Goal: Browse casually: Explore the website without a specific task or goal

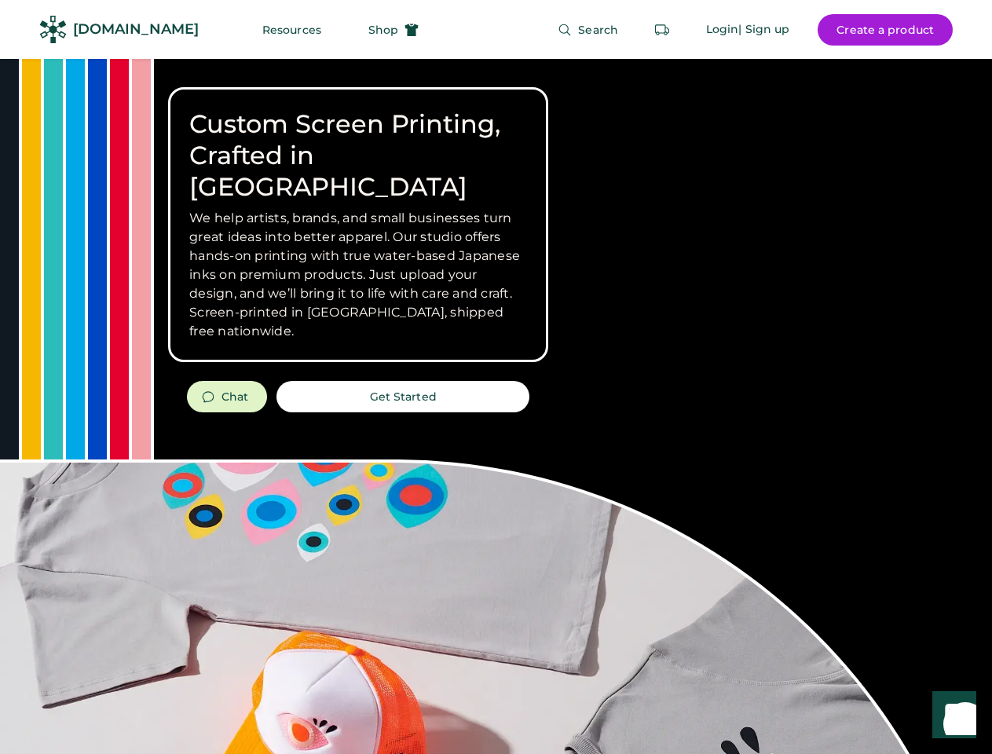
click at [495, 377] on div "Custom Screen Printing, Crafted in [GEOGRAPHIC_DATA] We help artists, brands, a…" at bounding box center [496, 557] width 992 height 997
click at [495, 406] on div "Custom Screen Printing, Crafted in [GEOGRAPHIC_DATA] We help artists, brands, a…" at bounding box center [496, 557] width 992 height 997
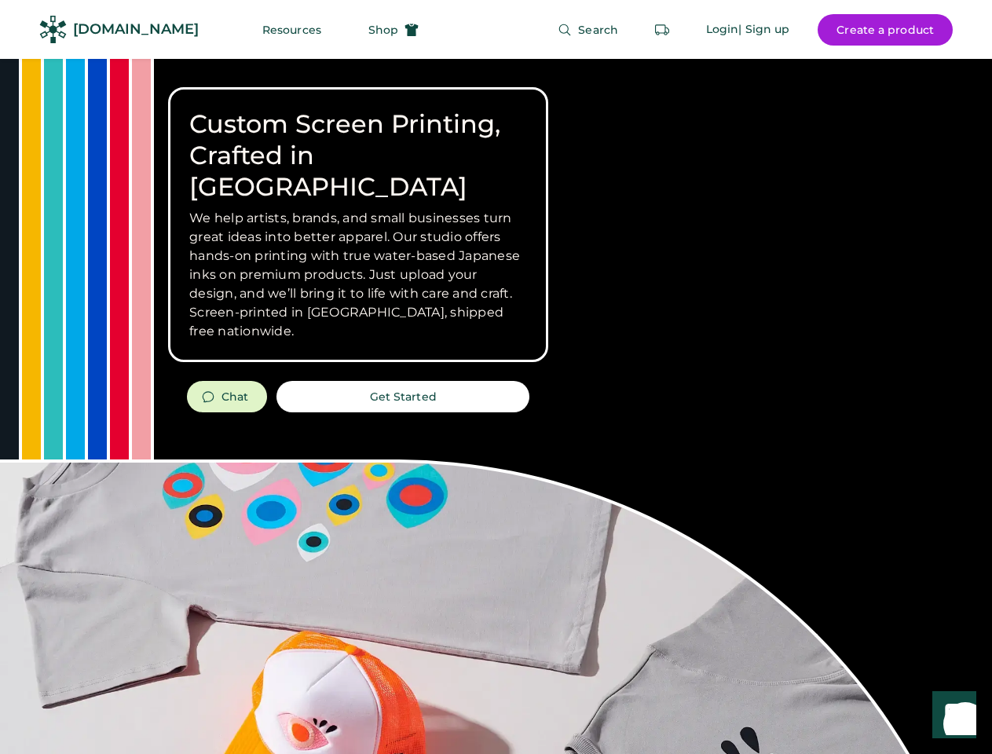
click at [495, 406] on div "Custom Screen Printing, Crafted in [GEOGRAPHIC_DATA] We help artists, brands, a…" at bounding box center [496, 557] width 992 height 997
click at [358, 225] on h3 "We help artists, brands, and small businesses turn great ideas into better appa…" at bounding box center [358, 275] width 338 height 132
click at [358, 209] on h3 "We help artists, brands, and small businesses turn great ideas into better appa…" at bounding box center [358, 275] width 338 height 132
click at [358, 140] on h1 "Custom Screen Printing, Crafted in [GEOGRAPHIC_DATA]" at bounding box center [358, 155] width 338 height 94
